Goal: Transaction & Acquisition: Purchase product/service

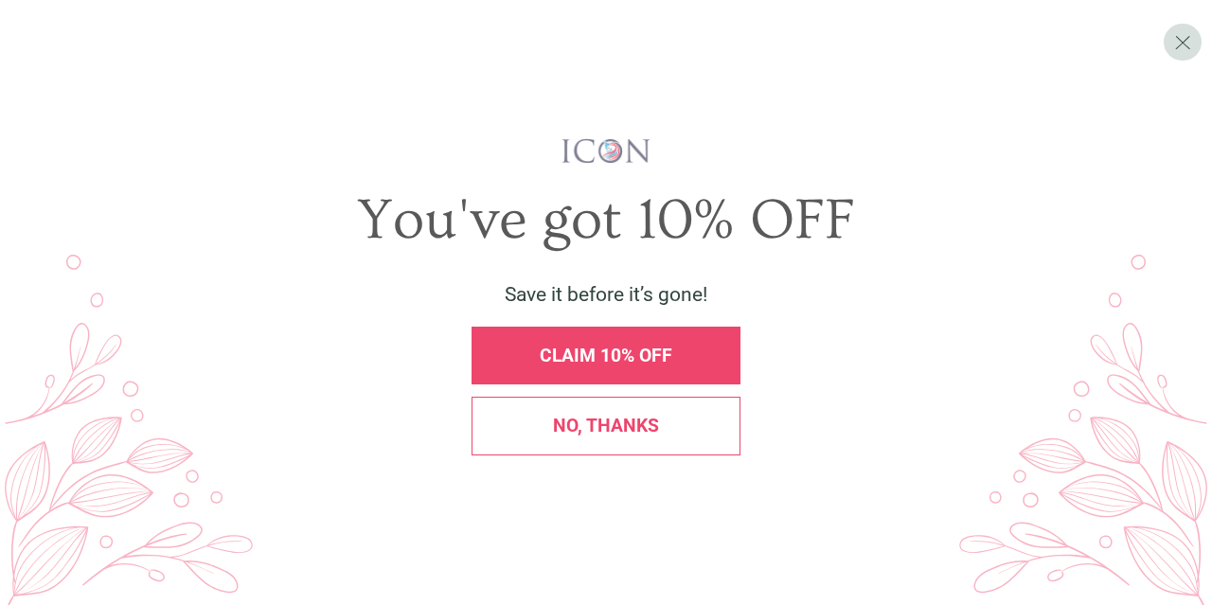
click at [601, 438] on div "No, thanks" at bounding box center [606, 426] width 269 height 58
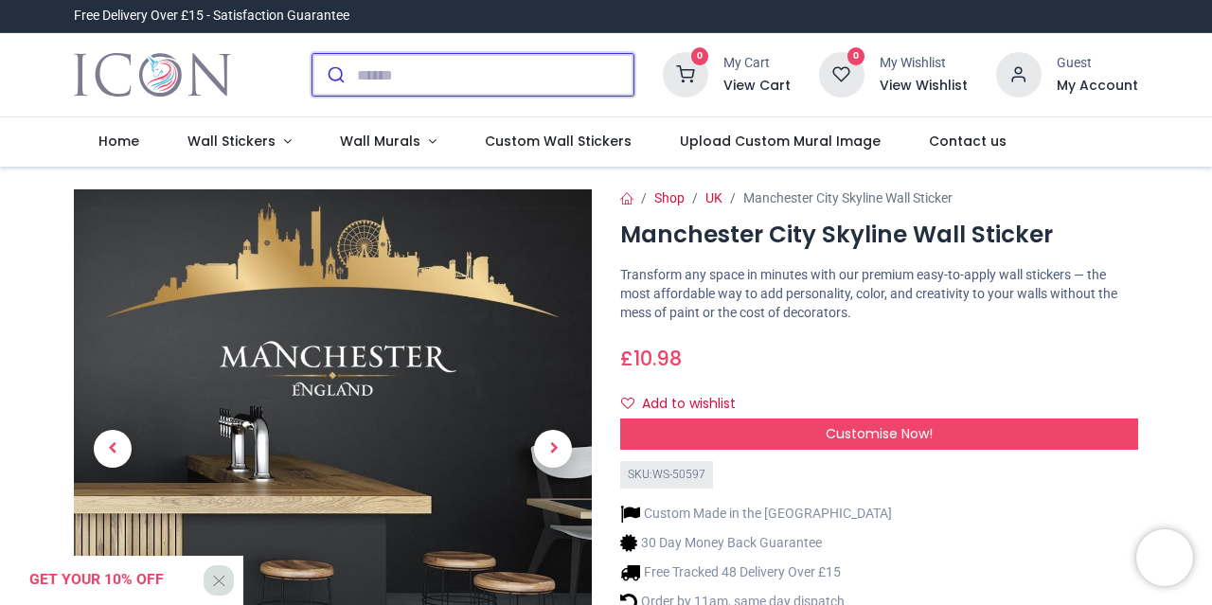
click at [374, 90] on input "search" at bounding box center [495, 75] width 277 height 42
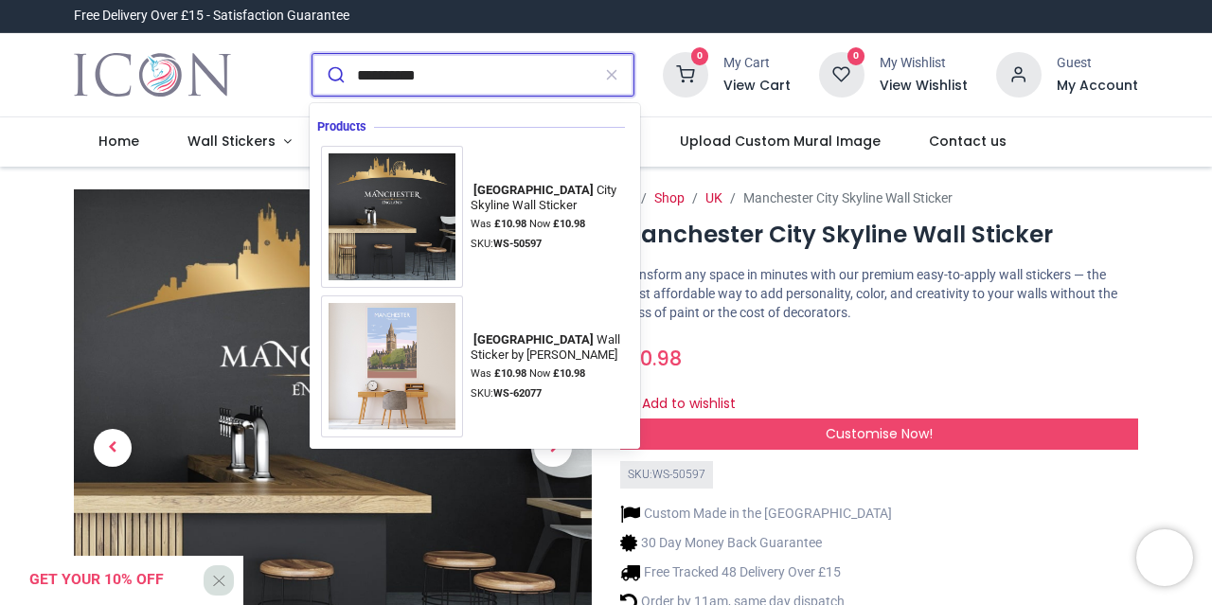
type input "**********"
click at [313, 54] on button "submit" at bounding box center [335, 75] width 45 height 42
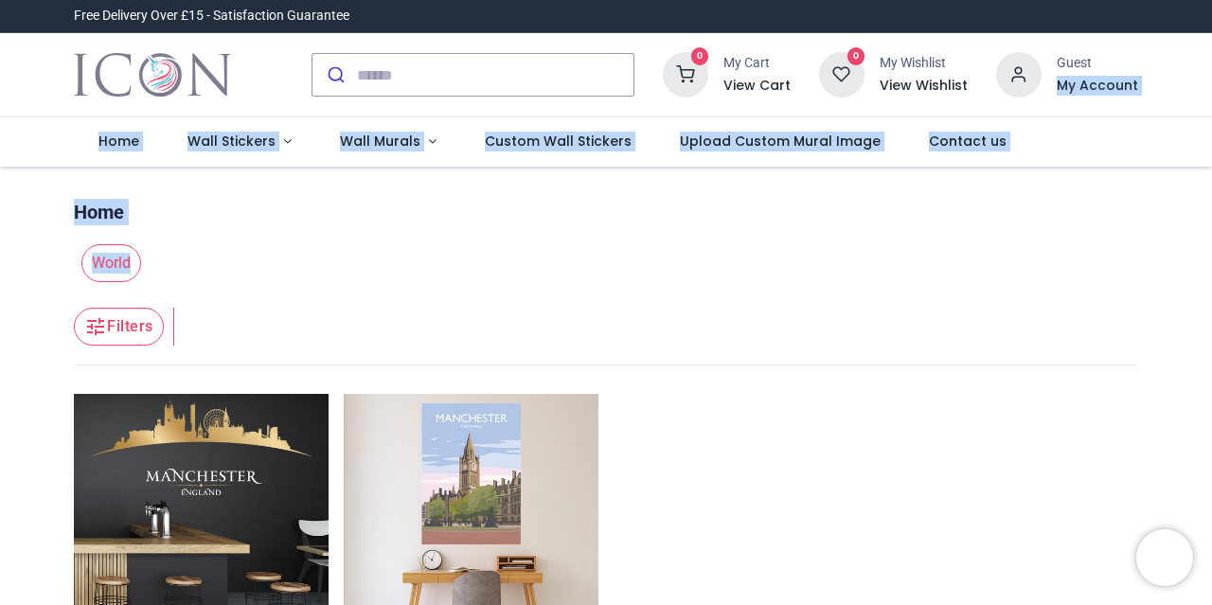
drag, startPoint x: 1205, startPoint y: 54, endPoint x: 1211, endPoint y: 204, distance: 149.8
click at [1211, 230] on div "Login • Register Home Wall Stickers" at bounding box center [606, 302] width 1212 height 605
